Goal: Task Accomplishment & Management: Complete application form

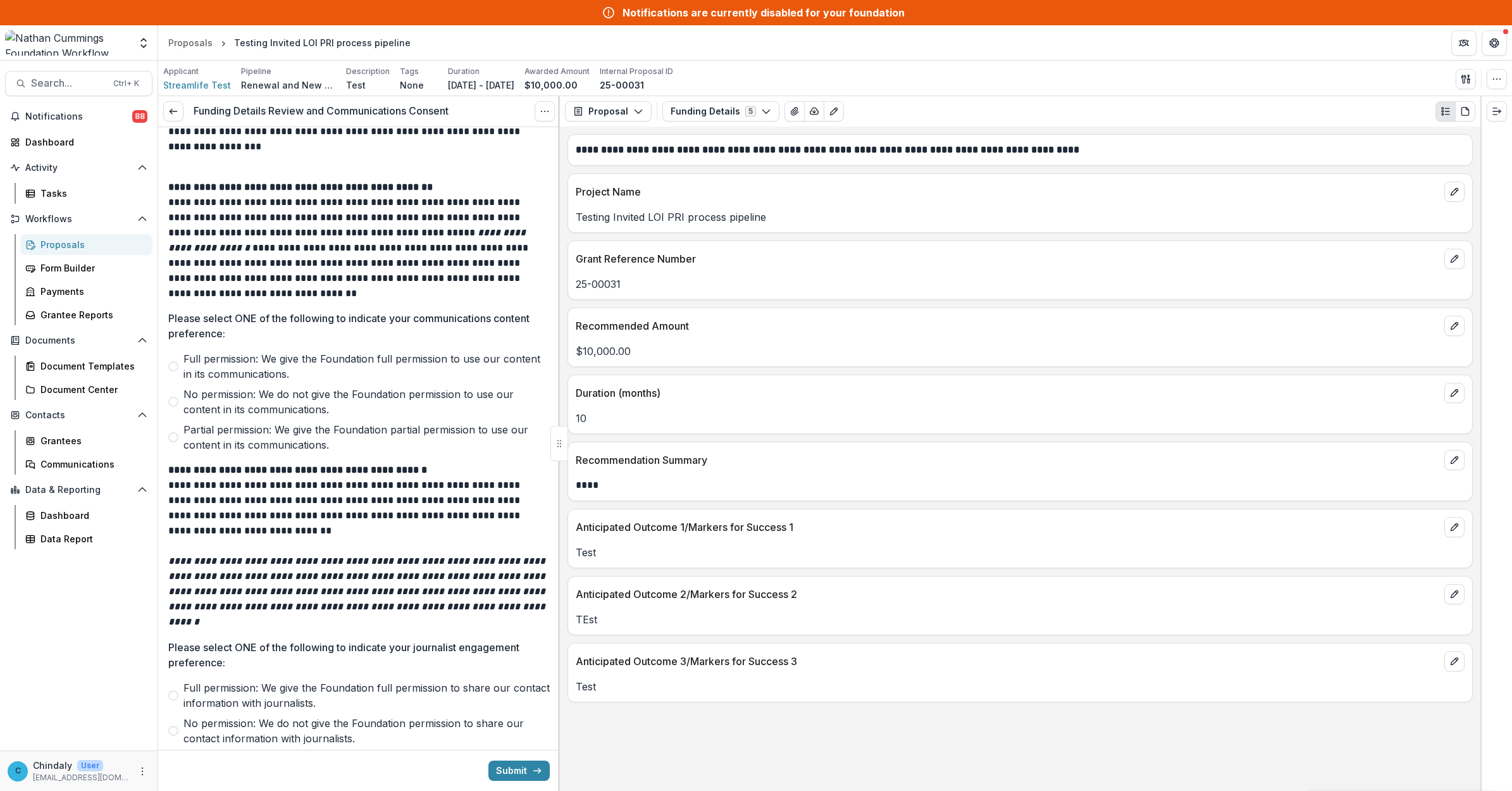
scroll to position [1422, 0]
click at [752, 114] on button "Funding Details 5" at bounding box center [721, 111] width 117 height 20
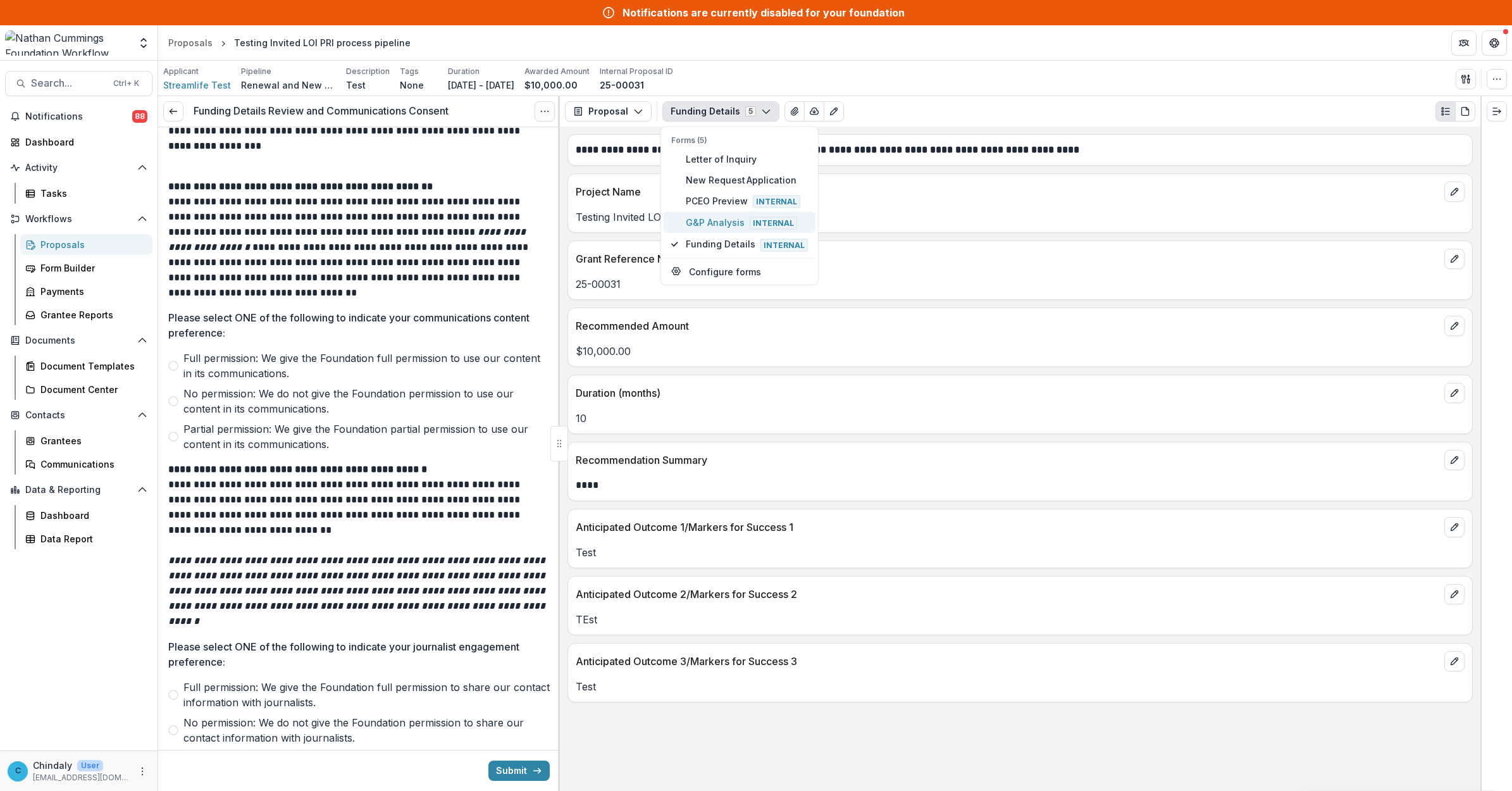
click at [744, 217] on span "G&P Analysis Internal" at bounding box center [747, 222] width 122 height 13
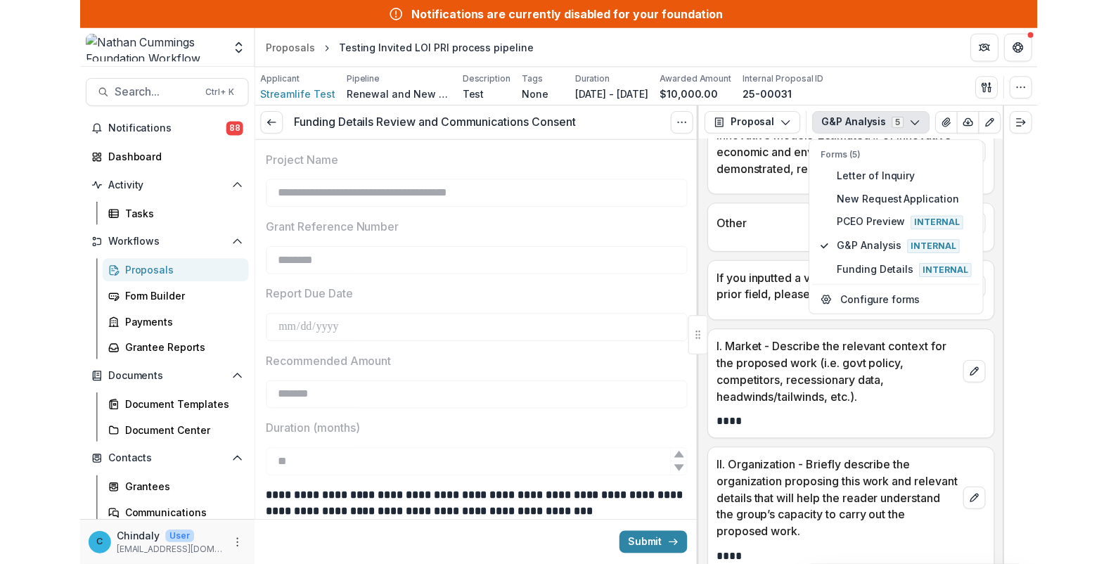
scroll to position [2976, 0]
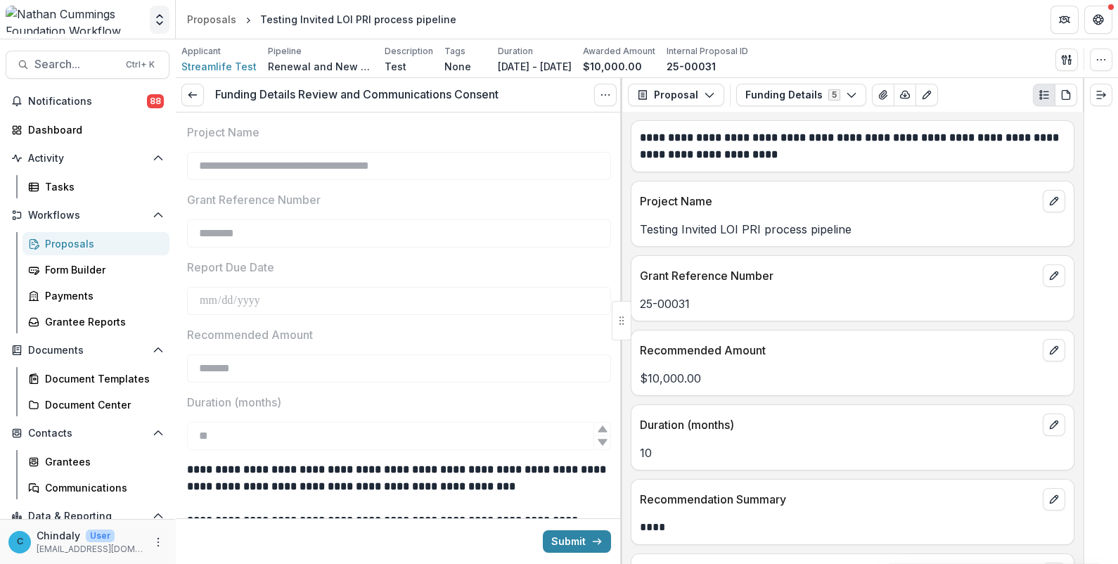
click at [163, 20] on icon "Open entity switcher" at bounding box center [160, 20] width 14 height 14
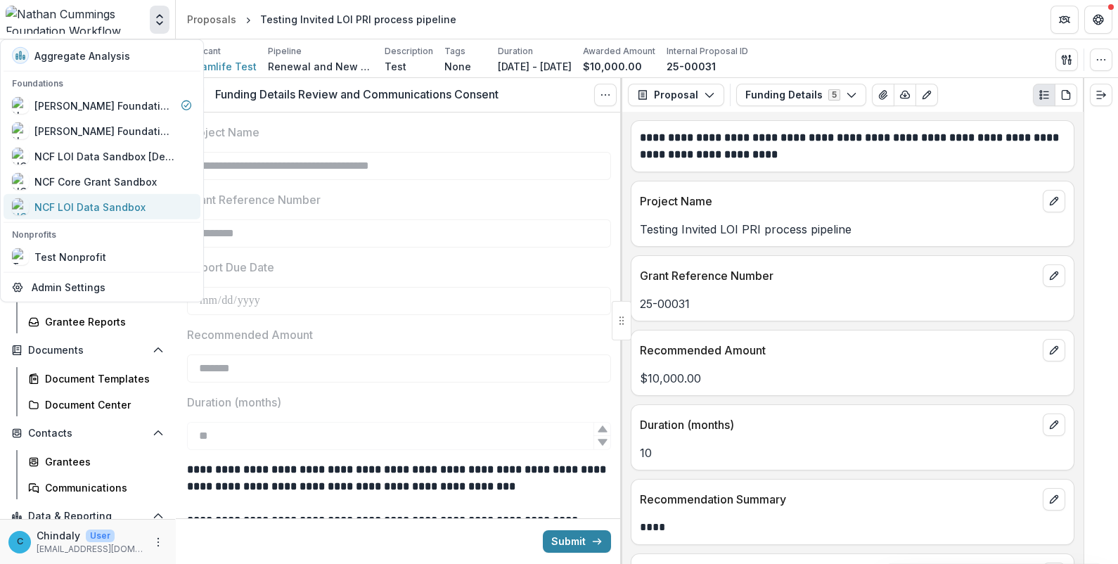
click at [94, 199] on div "NCF LOI Data Sandbox" at bounding box center [89, 206] width 111 height 15
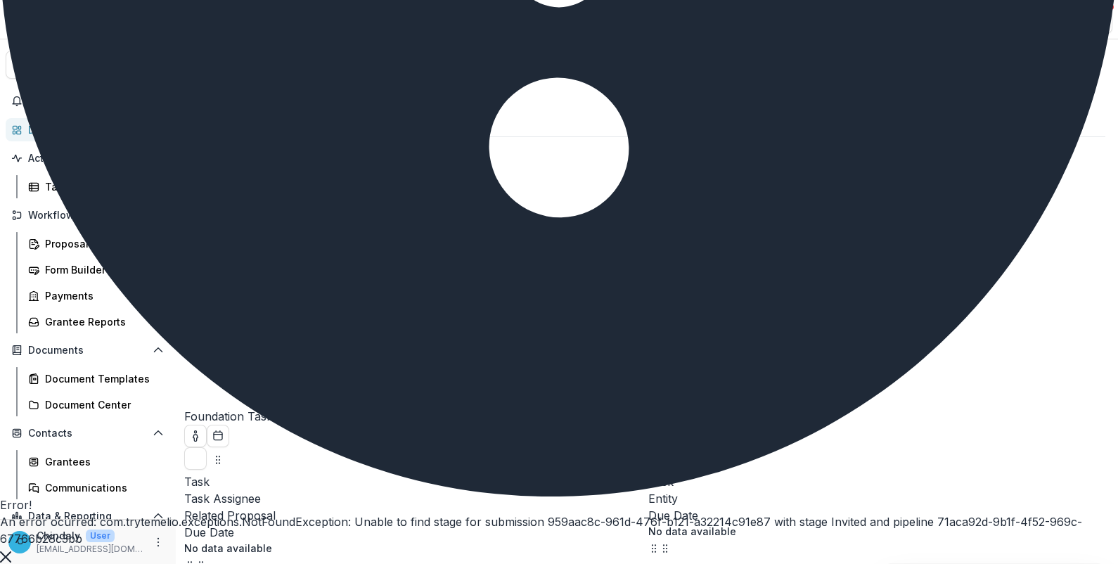
click at [11, 547] on button "Close" at bounding box center [5, 555] width 11 height 17
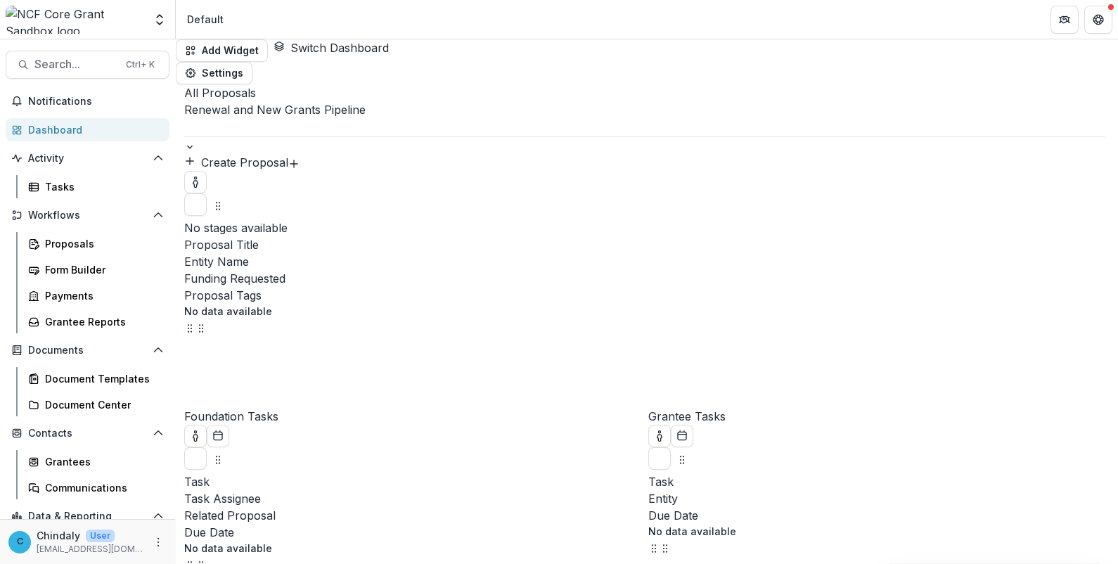
click at [323, 109] on div "Renewal and New Grants Pipeline" at bounding box center [644, 118] width 921 height 35
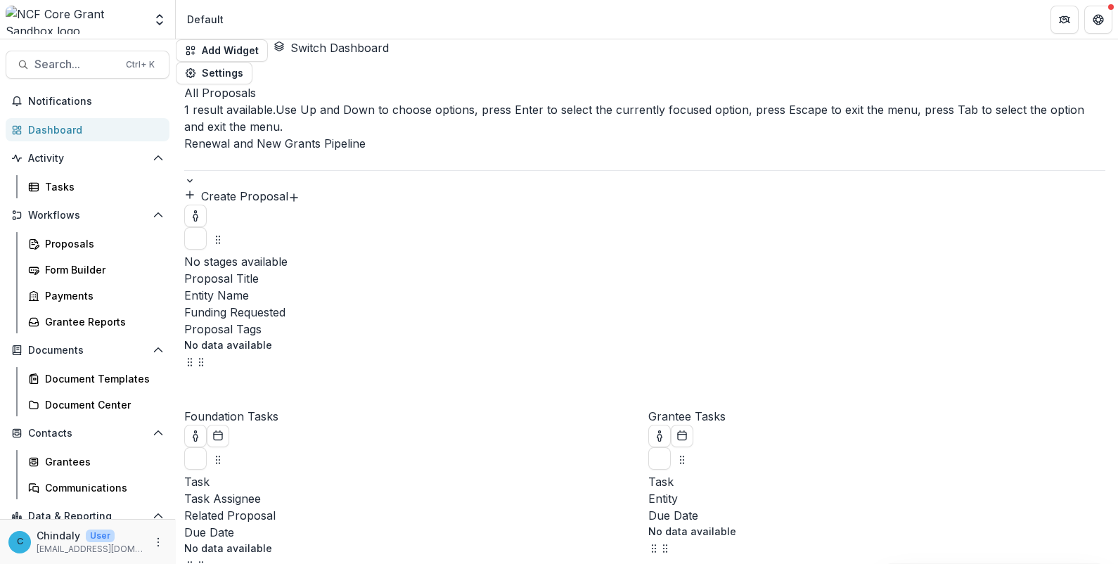
click at [323, 563] on div "Renewal and New Grants Pipeline" at bounding box center [559, 572] width 1118 height 17
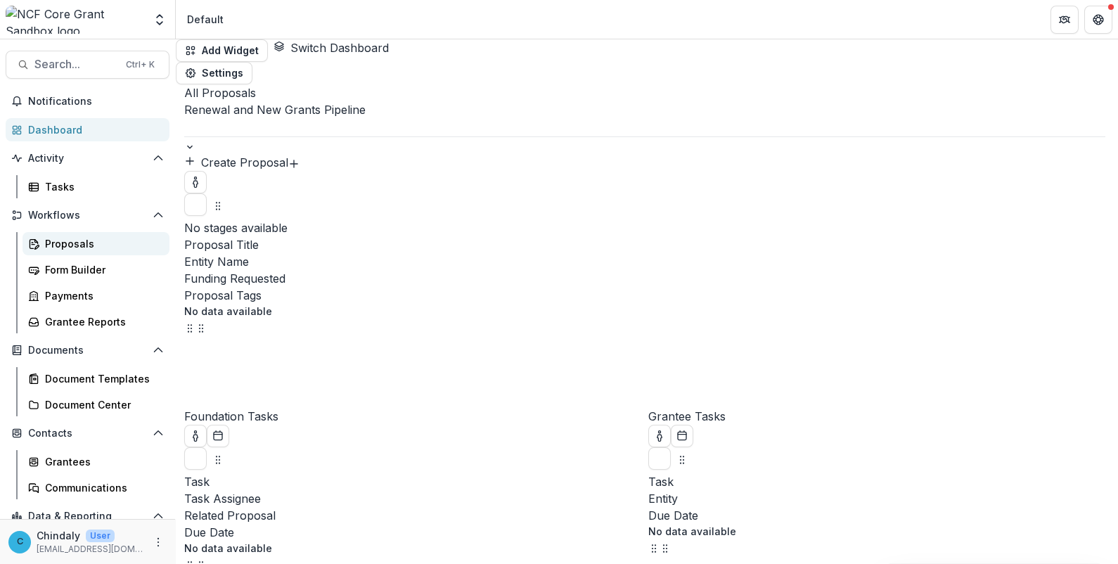
click at [82, 237] on div "Proposals" at bounding box center [101, 243] width 113 height 15
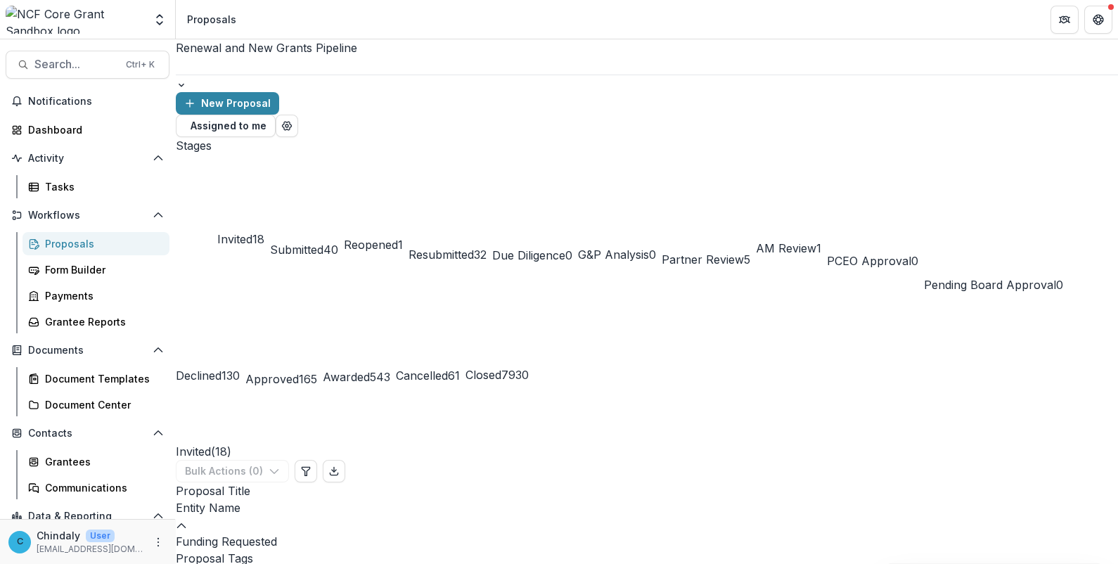
click at [501, 368] on span "7930" at bounding box center [514, 375] width 27 height 14
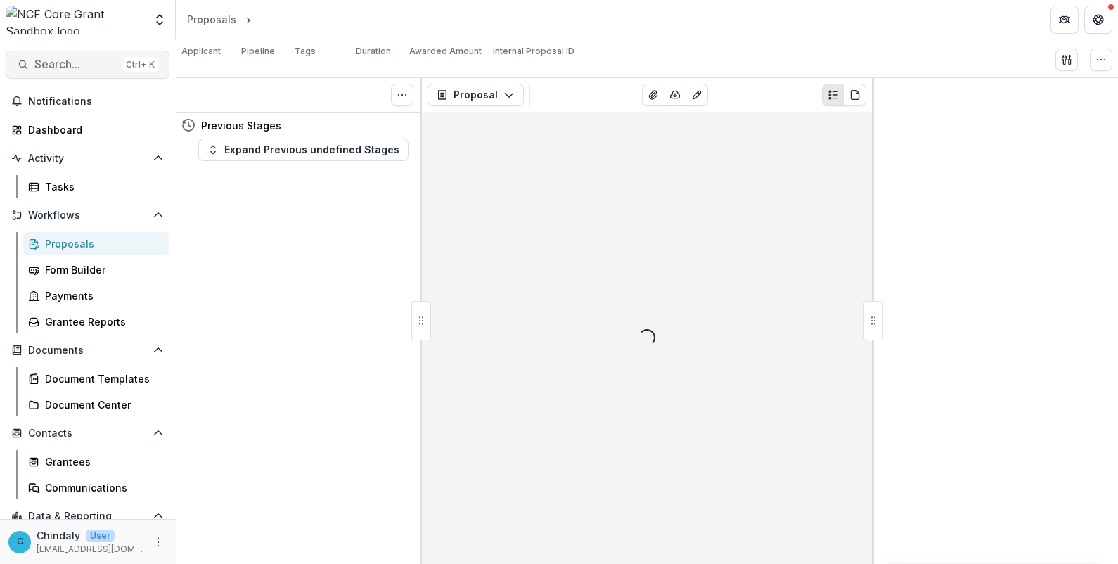
click at [45, 66] on span "Search..." at bounding box center [75, 64] width 83 height 13
type input "**********"
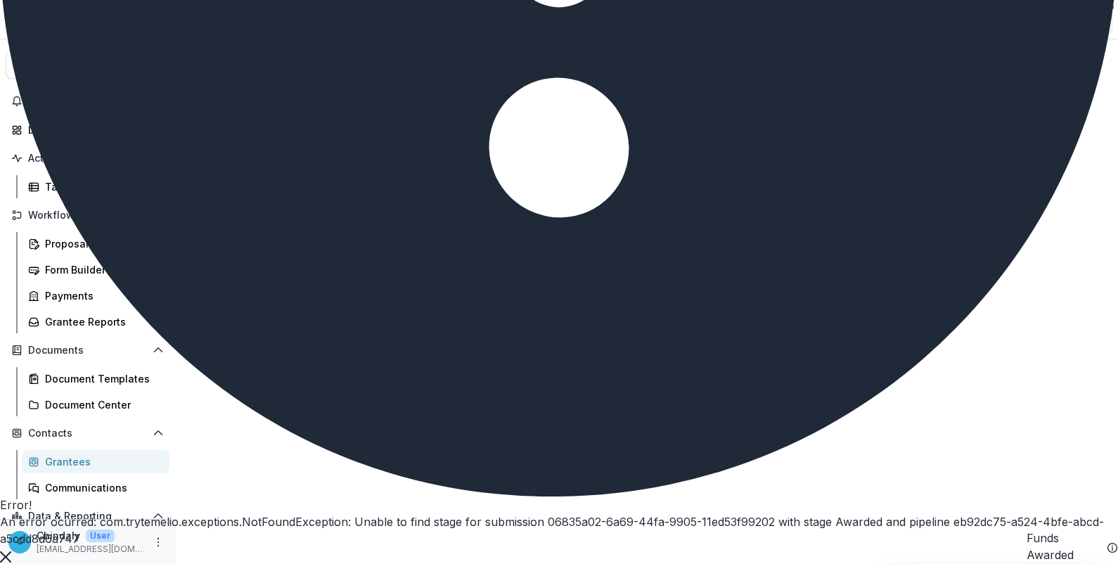
click at [11, 551] on icon "Close" at bounding box center [5, 556] width 11 height 11
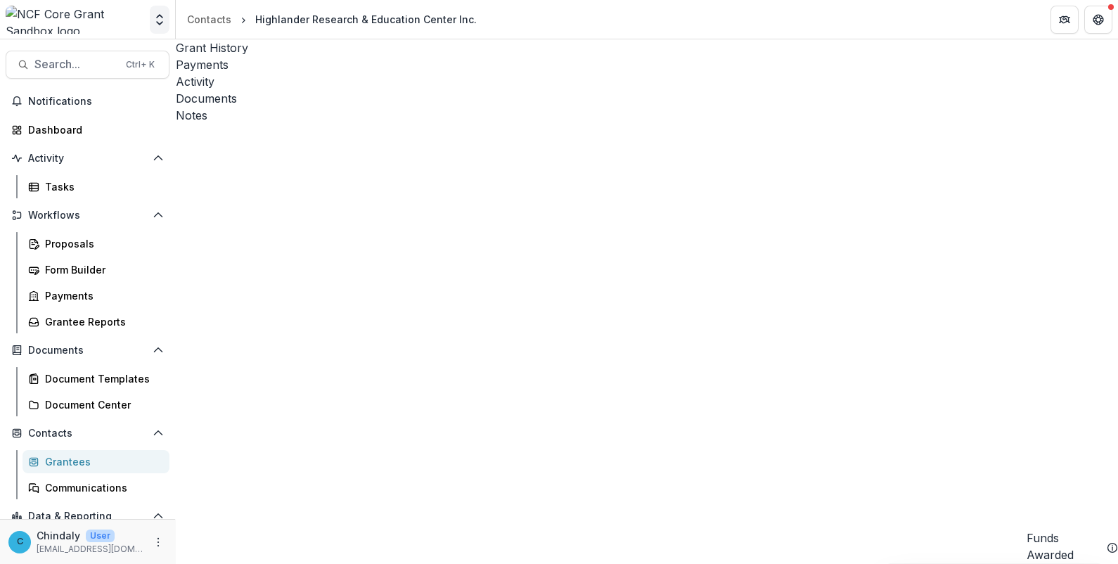
click at [156, 21] on icon "Open entity switcher" at bounding box center [160, 20] width 14 height 14
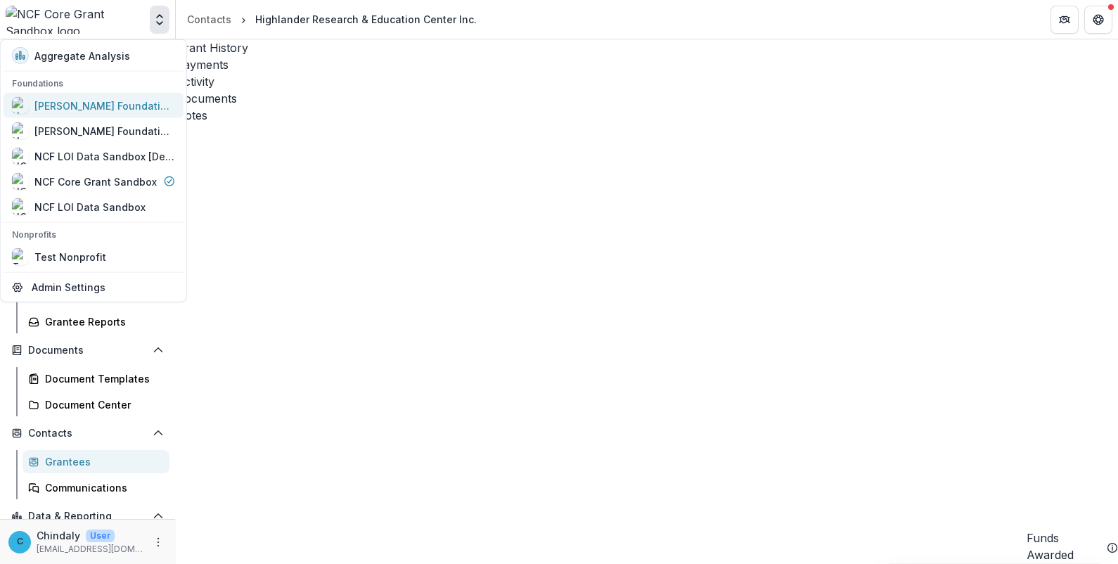
click at [72, 104] on div "[PERSON_NAME] Foundation Workflow Sandbox" at bounding box center [104, 105] width 141 height 15
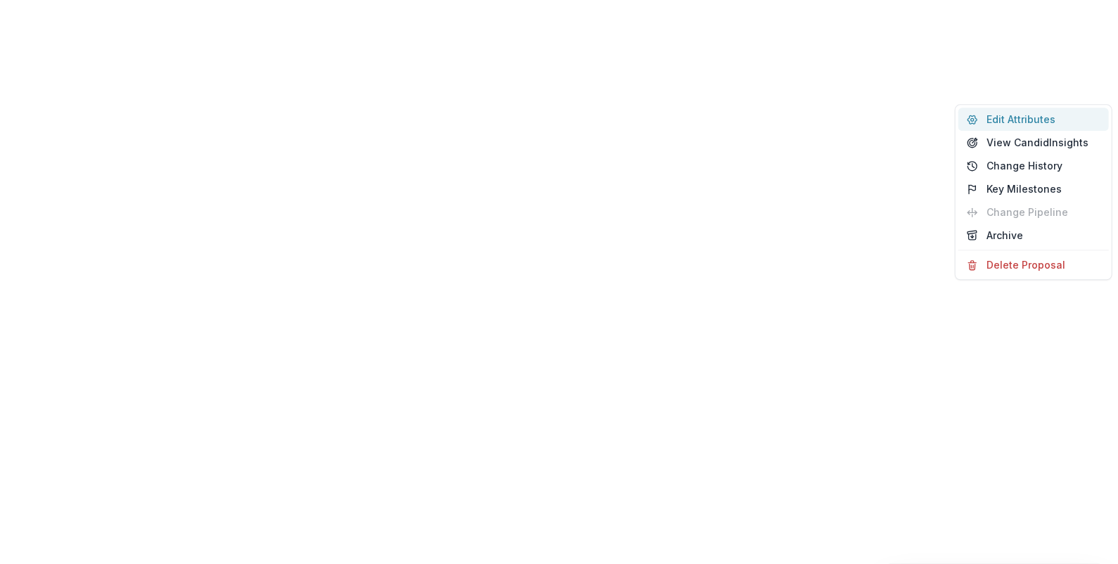
click at [1016, 118] on button "Edit Attributes" at bounding box center [1033, 119] width 150 height 23
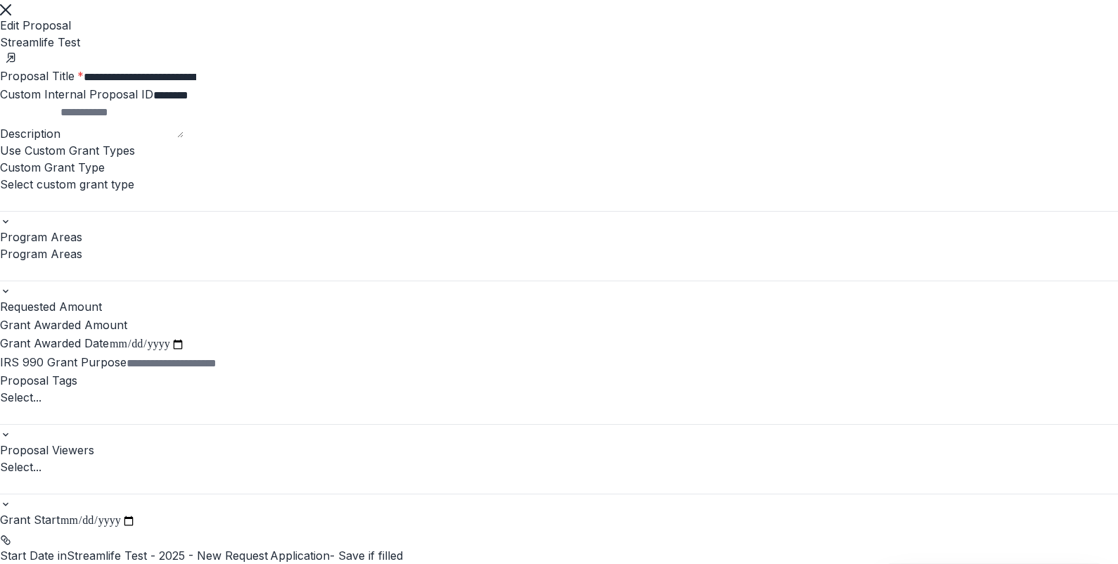
click at [856, 211] on div at bounding box center [559, 202] width 1118 height 18
click at [878, 281] on div at bounding box center [559, 271] width 1118 height 18
click at [214, 316] on input "Requested Amount" at bounding box center [158, 307] width 112 height 17
type input "**"
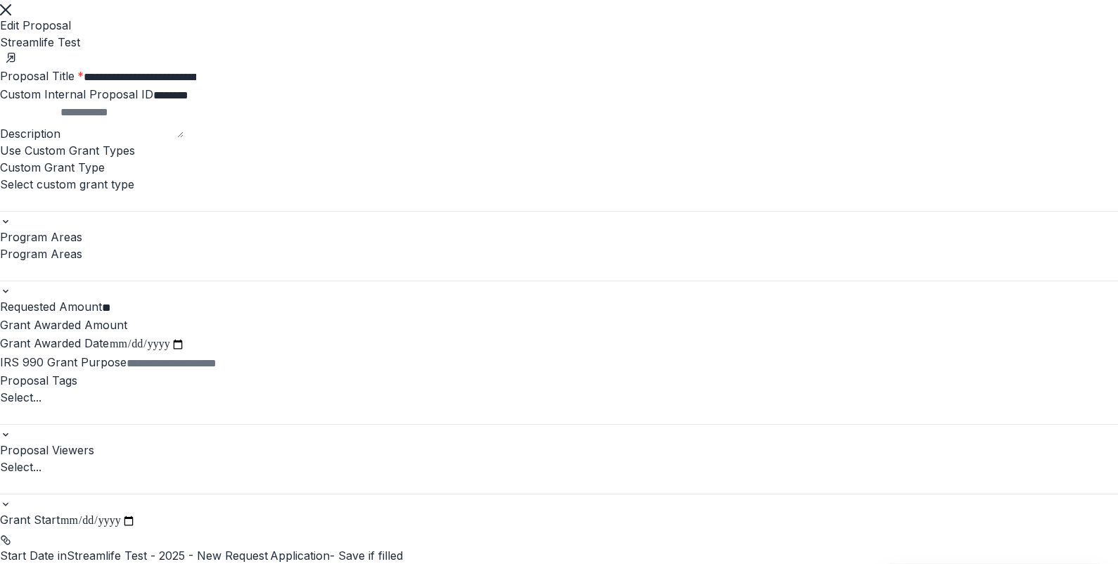
scroll to position [526, 0]
